Goal: Information Seeking & Learning: Learn about a topic

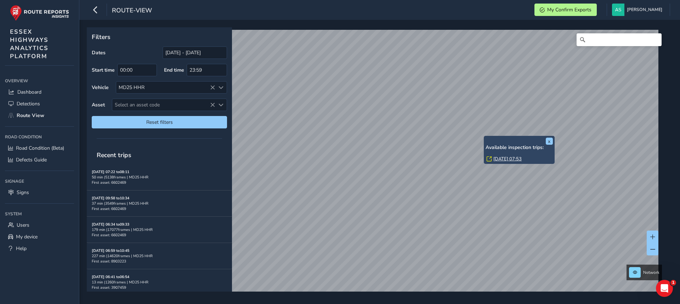
click at [507, 158] on link "[DATE] 07:53" at bounding box center [507, 158] width 28 height 6
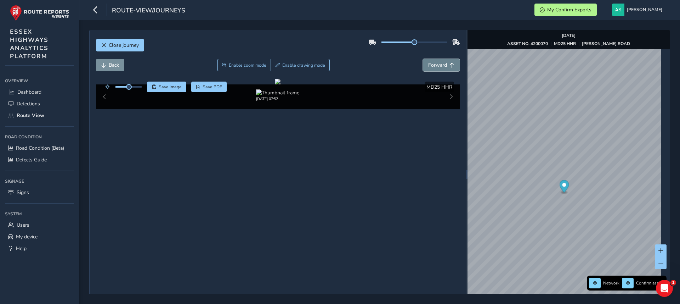
click at [430, 67] on span "Forward" at bounding box center [437, 65] width 19 height 7
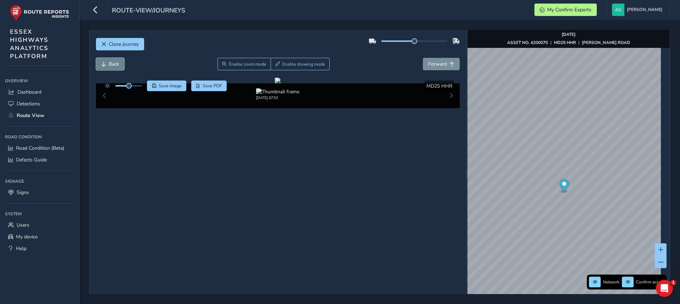
click at [104, 59] on button "Back" at bounding box center [110, 64] width 28 height 12
click at [115, 47] on span "Close journey" at bounding box center [124, 44] width 30 height 7
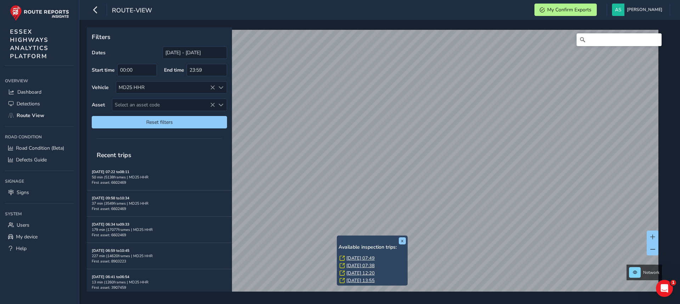
drag, startPoint x: 393, startPoint y: 261, endPoint x: 388, endPoint y: 242, distance: 19.4
click at [388, 242] on div "x Available inspection trips: [DATE] 07:49 [DATE] 07:38 [DATE] 12:20 [DATE] 13:…" at bounding box center [372, 260] width 67 height 47
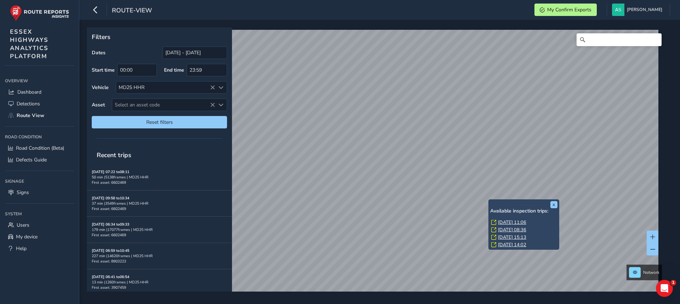
click at [509, 232] on div "x Available inspection trips: [DATE] 11:06 [DATE] 08:36 [DATE] 15:13 [DATE] 14:…" at bounding box center [377, 159] width 581 height 264
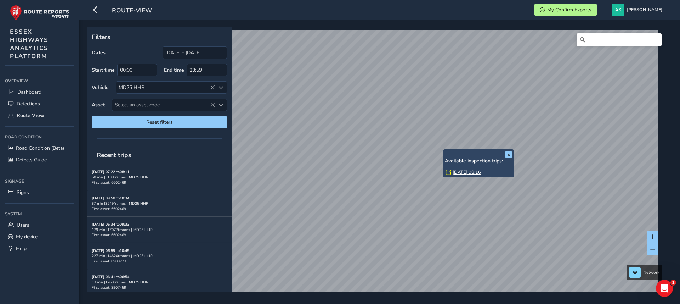
click at [474, 170] on link "[DATE] 08:16" at bounding box center [467, 172] width 28 height 6
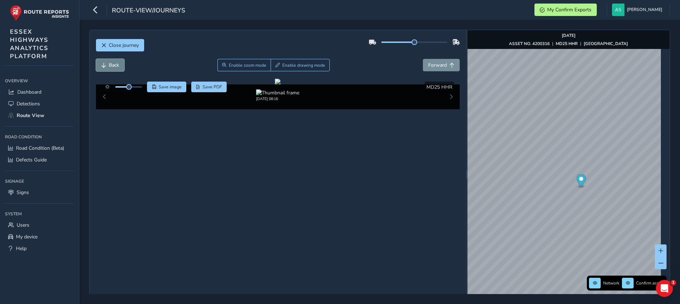
click at [116, 63] on span "Back" at bounding box center [114, 65] width 10 height 7
click at [114, 68] on span "Back" at bounding box center [114, 65] width 10 height 7
click at [423, 65] on button "Forward" at bounding box center [441, 65] width 37 height 12
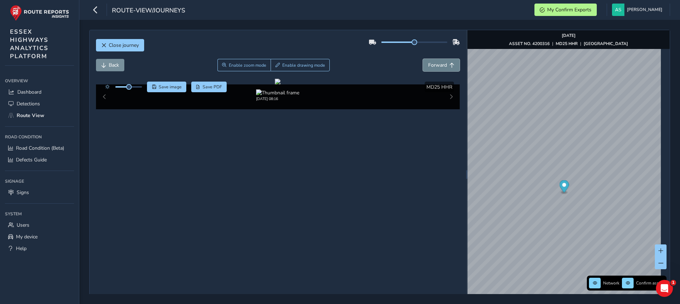
click at [423, 65] on button "Forward" at bounding box center [441, 65] width 37 height 12
click at [104, 66] on span "Back" at bounding box center [103, 65] width 5 height 5
click at [104, 67] on span "Back" at bounding box center [103, 65] width 5 height 5
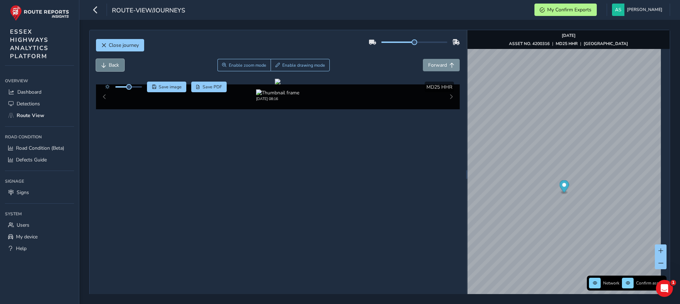
click at [104, 67] on span "Back" at bounding box center [103, 65] width 5 height 5
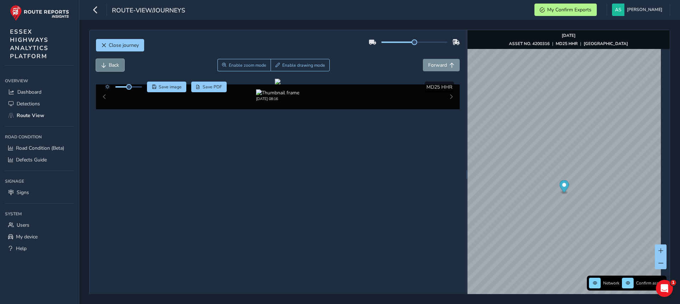
click at [104, 67] on span "Back" at bounding box center [103, 65] width 5 height 5
click at [439, 62] on span "Forward" at bounding box center [437, 65] width 19 height 7
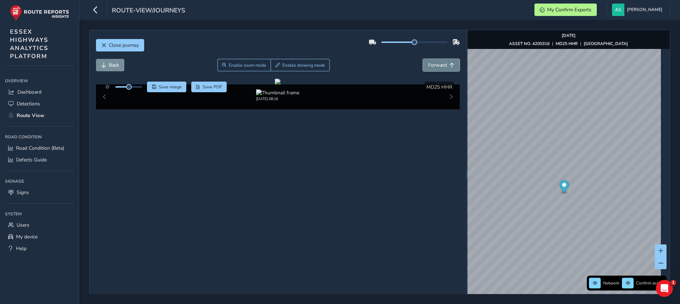
click at [439, 62] on span "Forward" at bounding box center [437, 65] width 19 height 7
click at [103, 66] on span "Back" at bounding box center [103, 65] width 5 height 5
click at [104, 65] on span "Back" at bounding box center [103, 65] width 5 height 5
click at [452, 64] on button "Forward" at bounding box center [441, 65] width 37 height 12
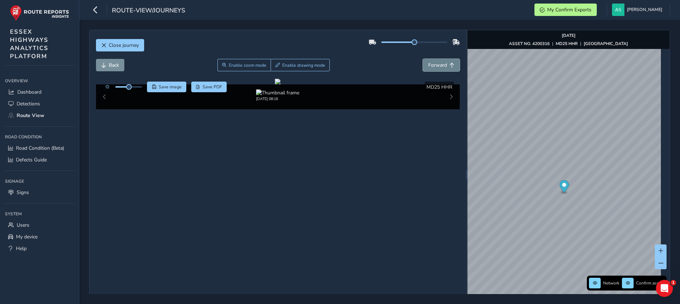
click at [452, 63] on button "Forward" at bounding box center [441, 65] width 37 height 12
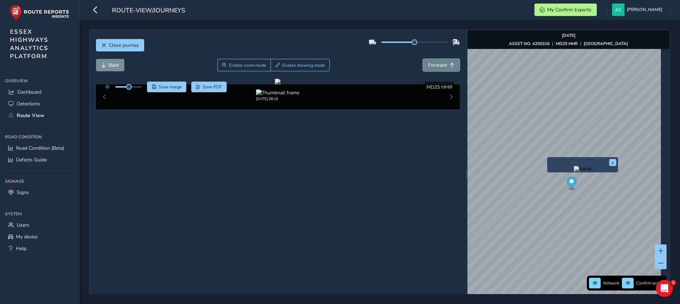
click at [435, 63] on span "Forward" at bounding box center [437, 65] width 19 height 7
click at [435, 68] on span "Forward" at bounding box center [437, 65] width 19 height 7
click at [435, 66] on span "Forward" at bounding box center [437, 65] width 19 height 7
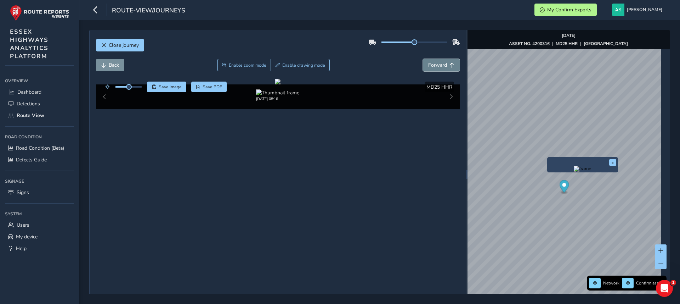
click at [435, 64] on span "Forward" at bounding box center [437, 65] width 19 height 7
click at [103, 65] on span "Back" at bounding box center [103, 65] width 5 height 5
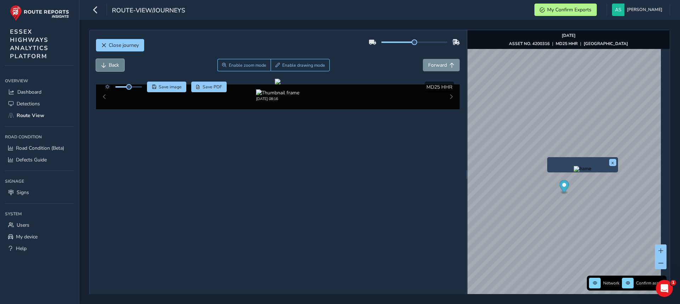
click at [103, 65] on span "Back" at bounding box center [103, 65] width 5 height 5
click at [177, 86] on span "Save image" at bounding box center [170, 87] width 23 height 6
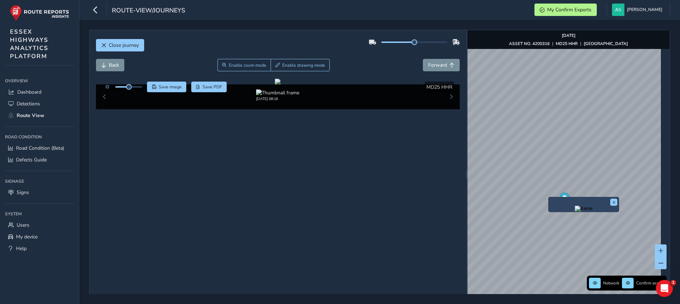
click at [575, 211] on img "Preview frame" at bounding box center [584, 208] width 18 height 6
click at [116, 63] on span "Back" at bounding box center [114, 65] width 10 height 7
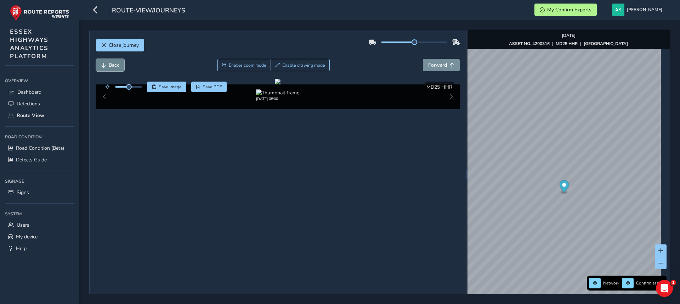
click at [116, 63] on span "Back" at bounding box center [114, 65] width 10 height 7
click at [431, 63] on span "Forward" at bounding box center [437, 65] width 19 height 7
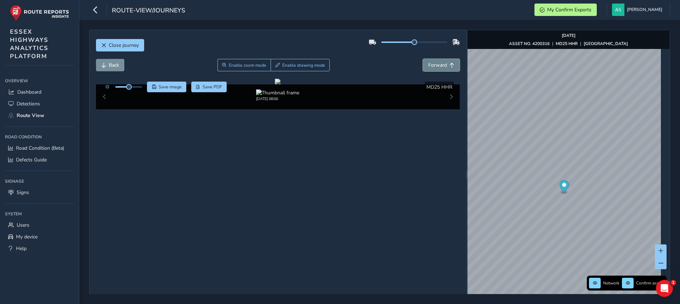
click at [431, 63] on span "Forward" at bounding box center [437, 65] width 19 height 7
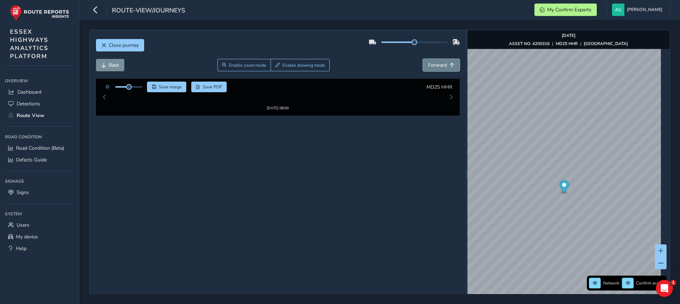
click at [431, 63] on span "Forward" at bounding box center [437, 65] width 19 height 7
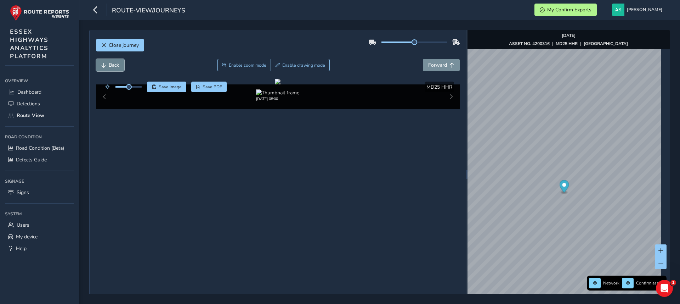
click at [113, 69] on button "Back" at bounding box center [110, 65] width 28 height 12
click at [113, 68] on button "Back" at bounding box center [110, 65] width 28 height 12
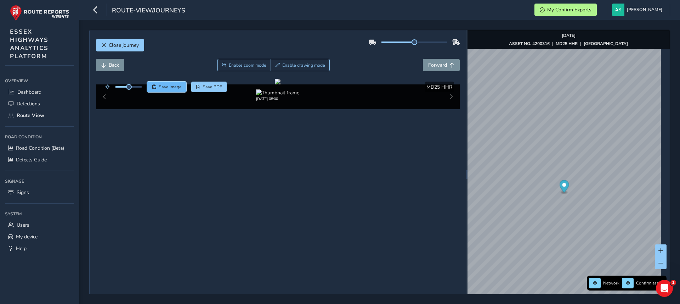
click at [174, 84] on span "Save image" at bounding box center [170, 87] width 23 height 6
click at [281, 84] on div at bounding box center [278, 82] width 6 height 6
click at [128, 46] on span "Close journey" at bounding box center [124, 45] width 30 height 7
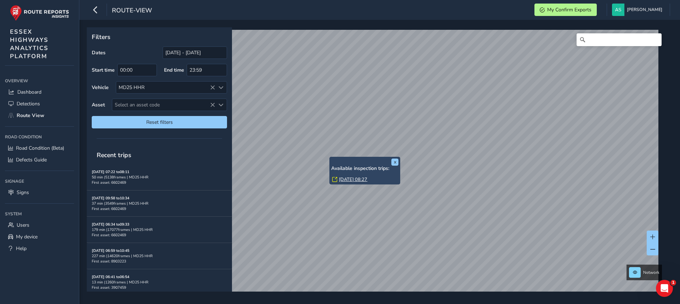
click at [350, 178] on link "[DATE] 08:27" at bounding box center [353, 179] width 28 height 6
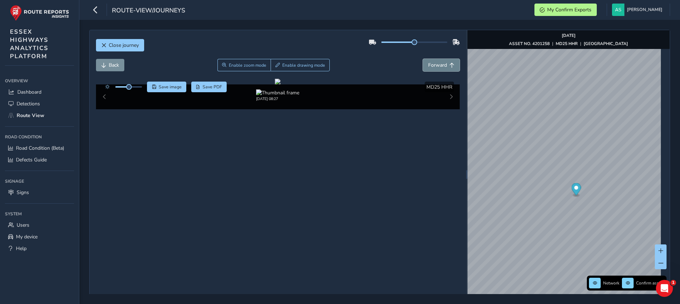
click at [431, 60] on button "Forward" at bounding box center [441, 65] width 37 height 12
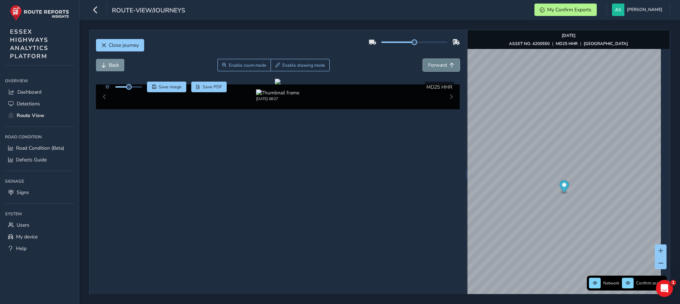
click at [431, 60] on button "Forward" at bounding box center [441, 65] width 37 height 12
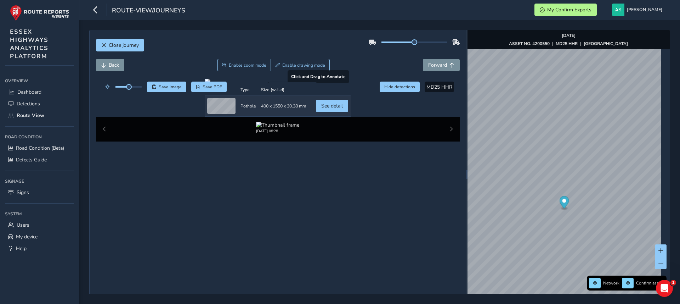
click at [258, 84] on div at bounding box center [278, 82] width 146 height 6
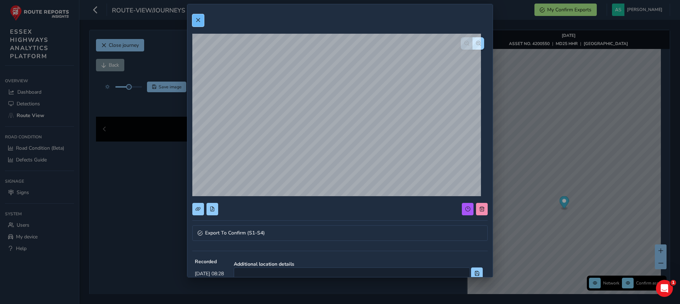
click at [198, 17] on button at bounding box center [198, 20] width 12 height 12
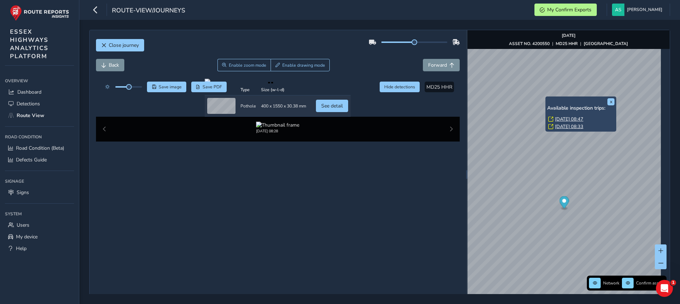
click at [561, 118] on link "[DATE] 08:47" at bounding box center [569, 119] width 28 height 6
click at [563, 118] on link "[DATE] 08:47" at bounding box center [569, 119] width 28 height 6
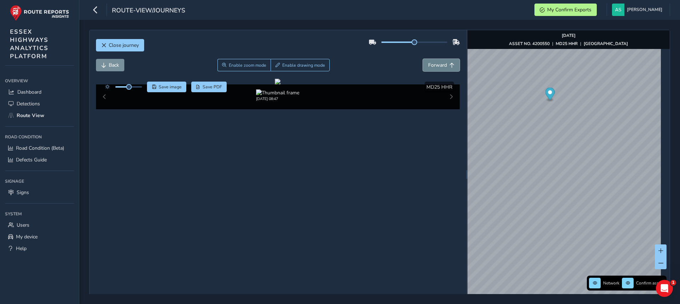
click at [447, 62] on button "Forward" at bounding box center [441, 65] width 37 height 12
click at [447, 59] on button "Forward" at bounding box center [441, 65] width 37 height 12
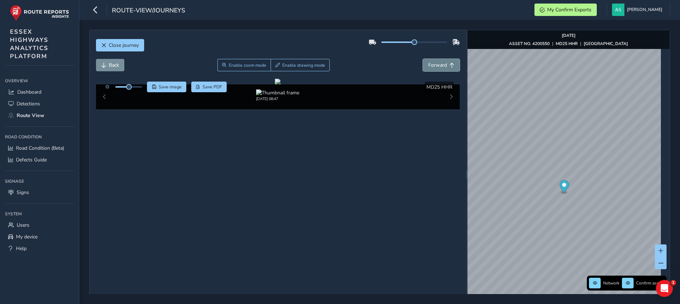
click at [447, 59] on button "Forward" at bounding box center [441, 65] width 37 height 12
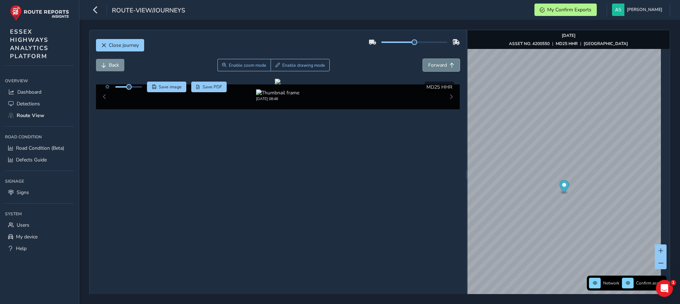
click at [447, 59] on button "Forward" at bounding box center [441, 65] width 37 height 12
click at [101, 66] on span "Back" at bounding box center [103, 65] width 5 height 5
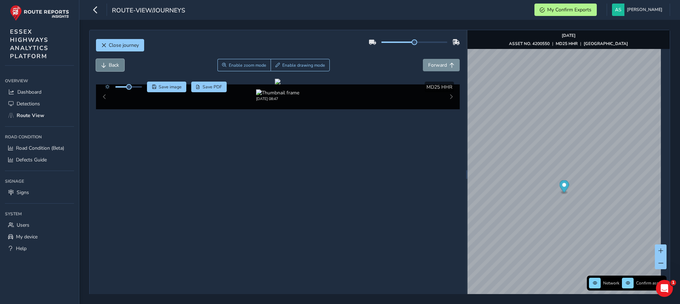
click at [101, 66] on span "Back" at bounding box center [103, 65] width 5 height 5
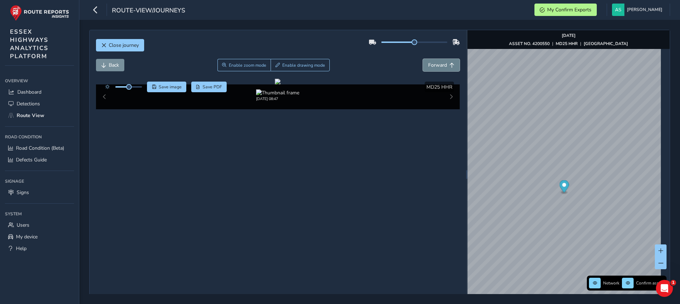
click at [427, 61] on button "Forward" at bounding box center [441, 65] width 37 height 12
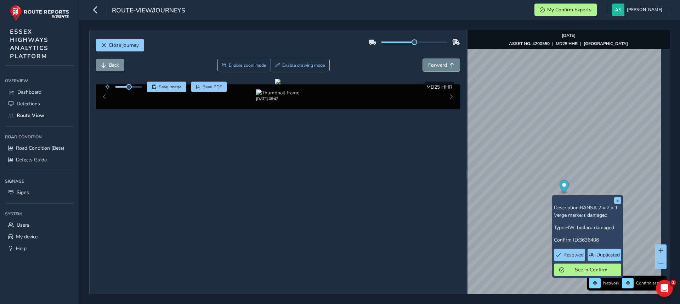
click at [428, 64] on span "Forward" at bounding box center [437, 65] width 19 height 7
click at [428, 63] on span "Forward" at bounding box center [437, 65] width 19 height 7
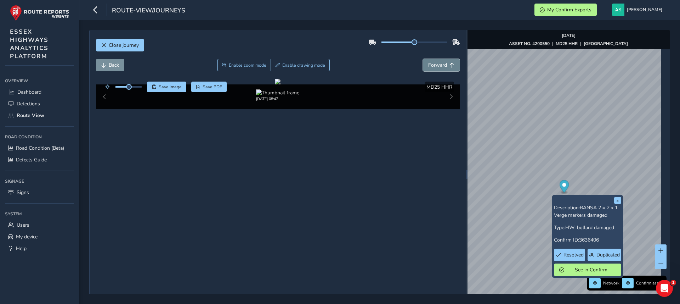
click at [428, 62] on span "Forward" at bounding box center [437, 65] width 19 height 7
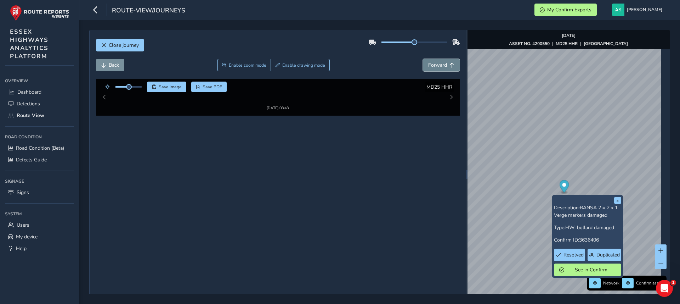
click at [428, 62] on span "Forward" at bounding box center [437, 65] width 19 height 7
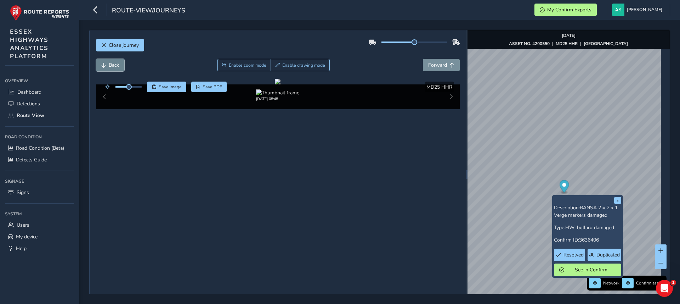
click at [114, 69] on button "Back" at bounding box center [110, 65] width 28 height 12
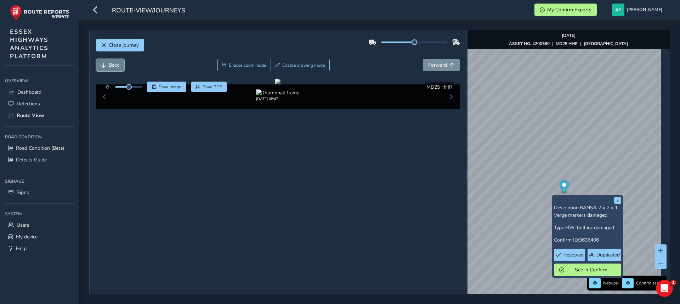
click at [114, 69] on button "Back" at bounding box center [110, 65] width 28 height 12
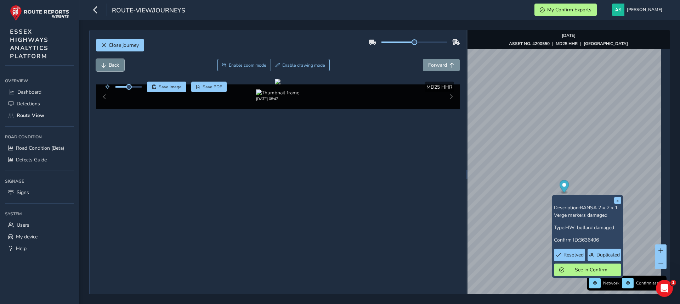
click at [114, 69] on button "Back" at bounding box center [110, 65] width 28 height 12
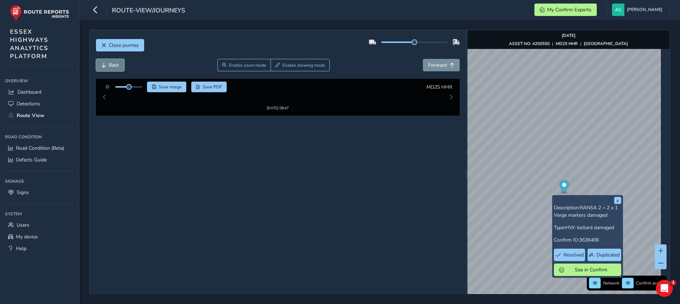
click at [114, 69] on button "Back" at bounding box center [110, 65] width 28 height 12
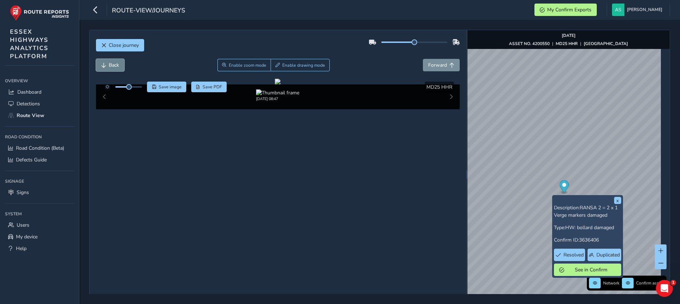
click at [114, 69] on button "Back" at bounding box center [110, 65] width 28 height 12
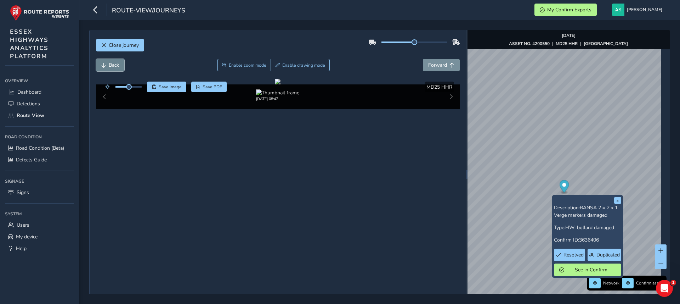
click at [114, 69] on button "Back" at bounding box center [110, 65] width 28 height 12
click at [429, 63] on span "Forward" at bounding box center [437, 65] width 19 height 7
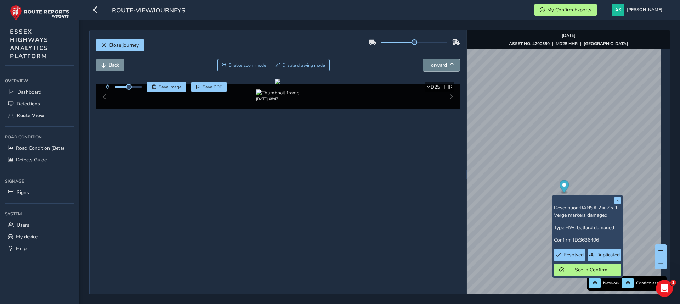
click at [429, 63] on span "Forward" at bounding box center [437, 65] width 19 height 7
click at [109, 62] on span "Back" at bounding box center [114, 65] width 10 height 7
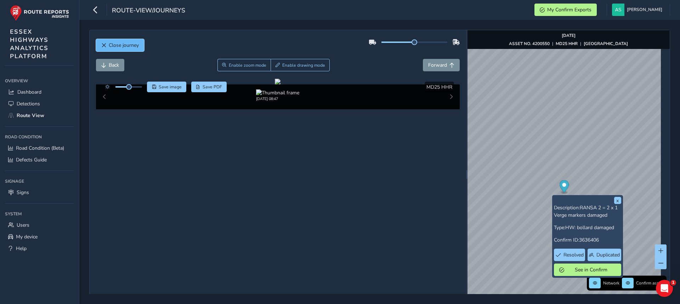
click at [108, 43] on button "Close journey" at bounding box center [120, 45] width 48 height 12
